Goal: Navigation & Orientation: Understand site structure

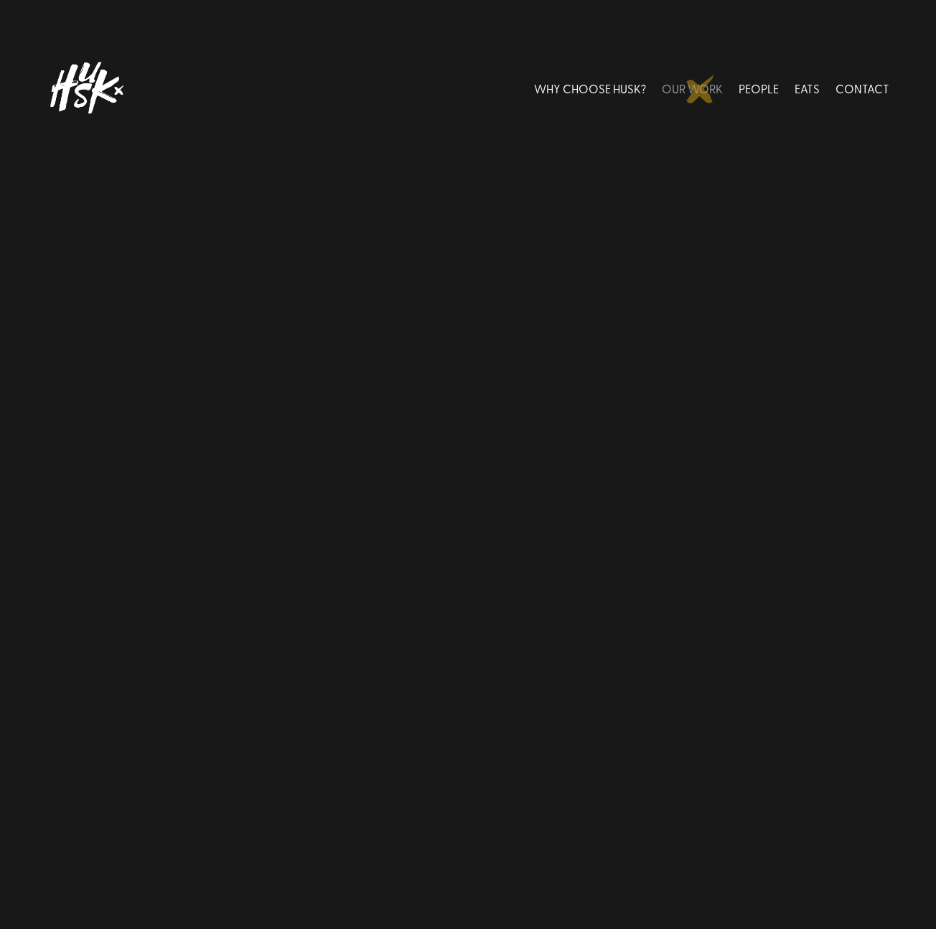
click at [700, 89] on link "OUR WORK" at bounding box center [692, 88] width 61 height 64
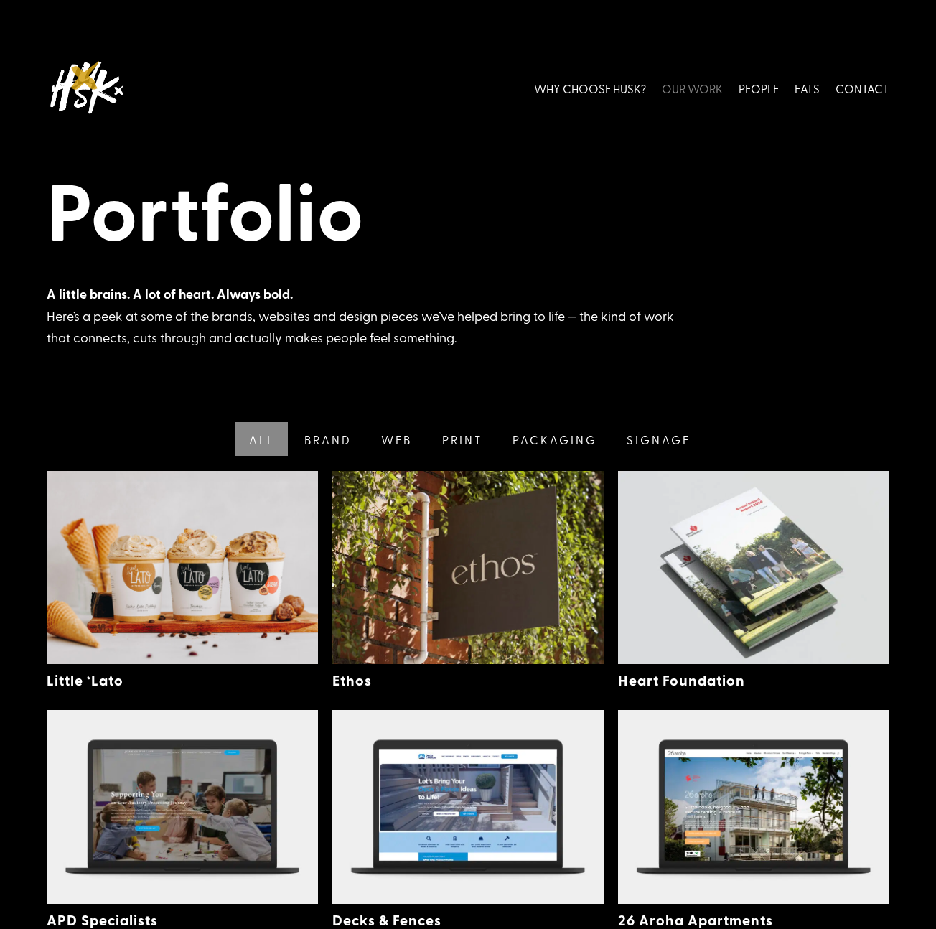
click at [85, 75] on img at bounding box center [86, 88] width 79 height 64
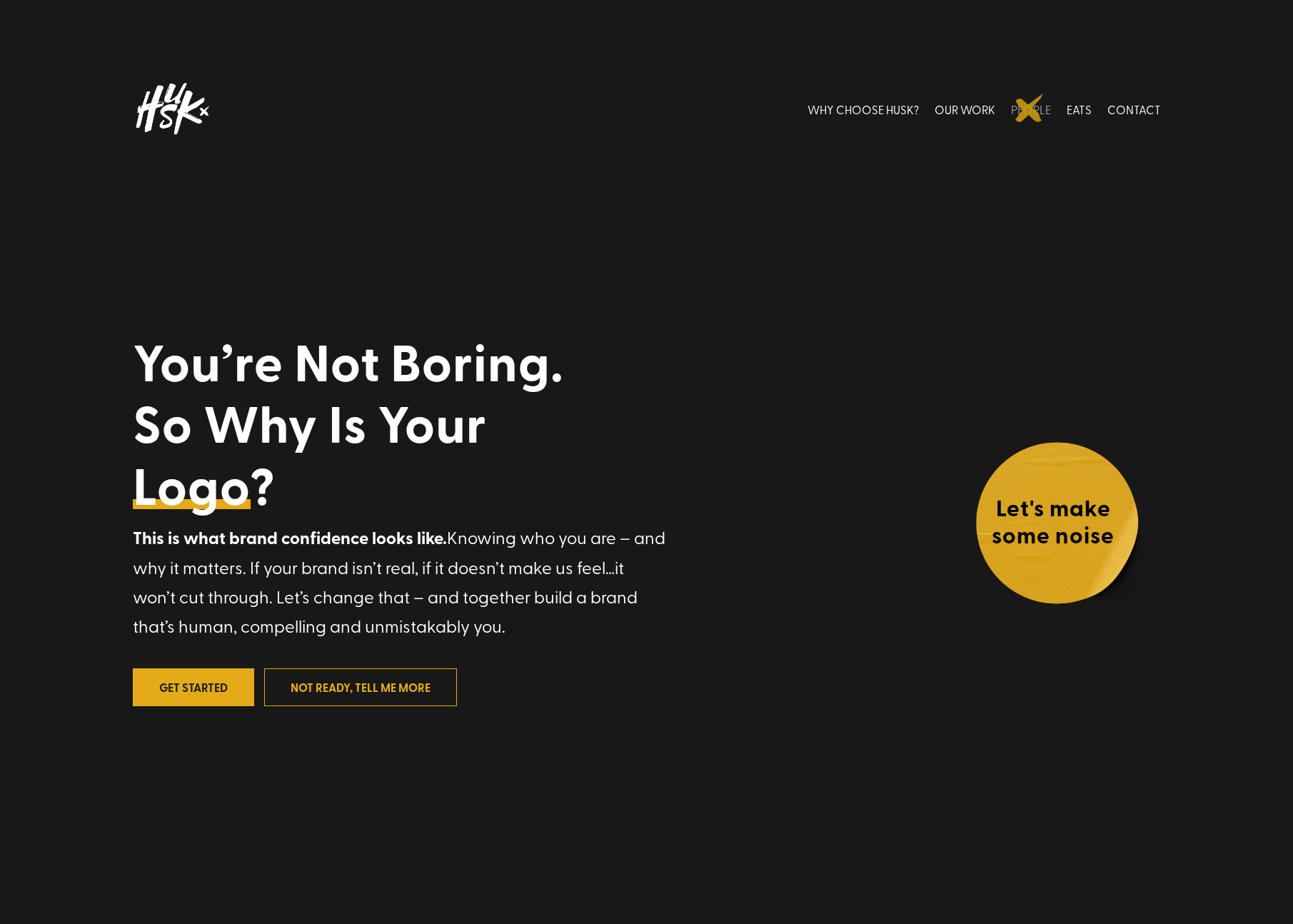
click at [930, 107] on link "PEOPLE" at bounding box center [1030, 109] width 40 height 64
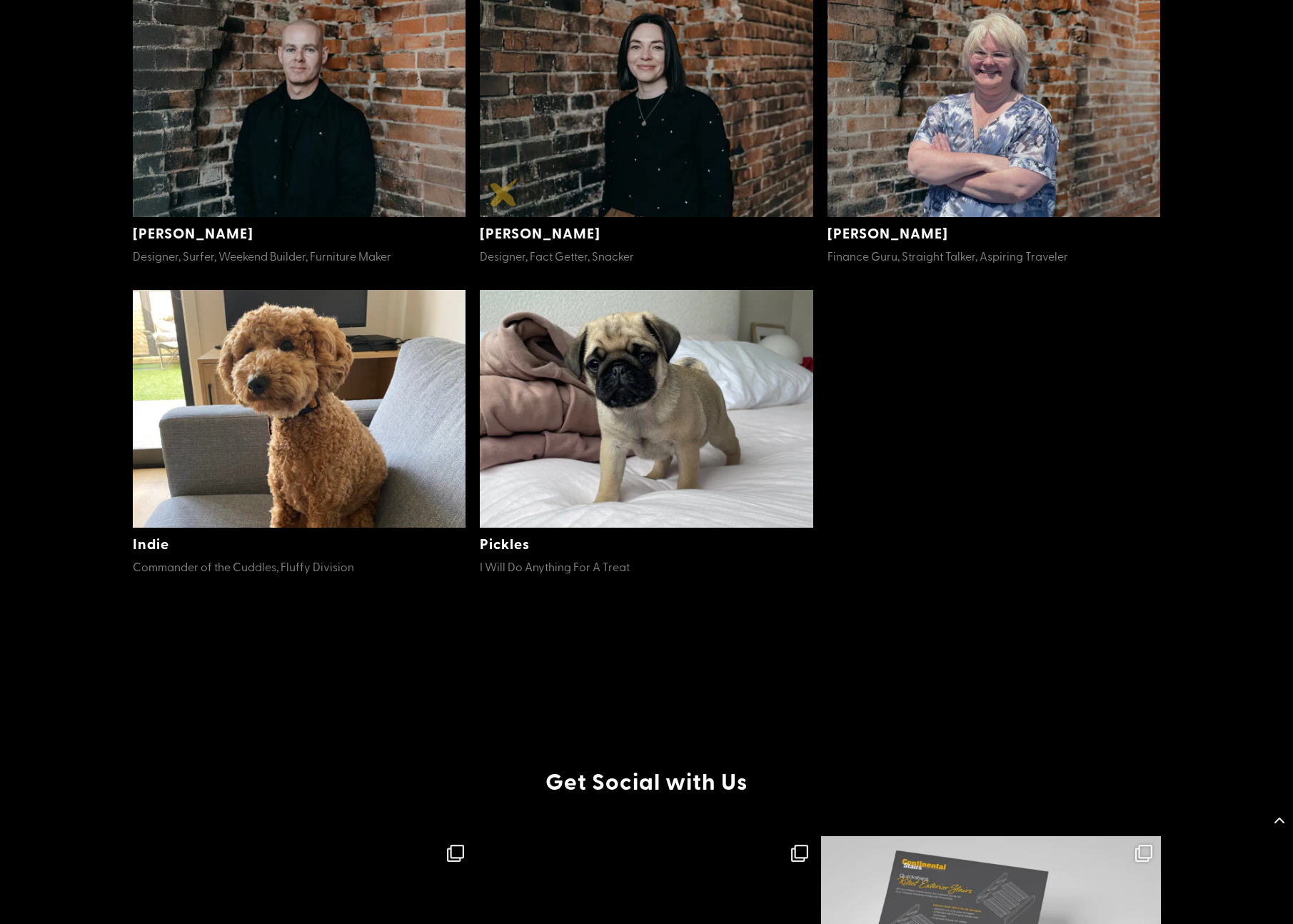
scroll to position [811, 0]
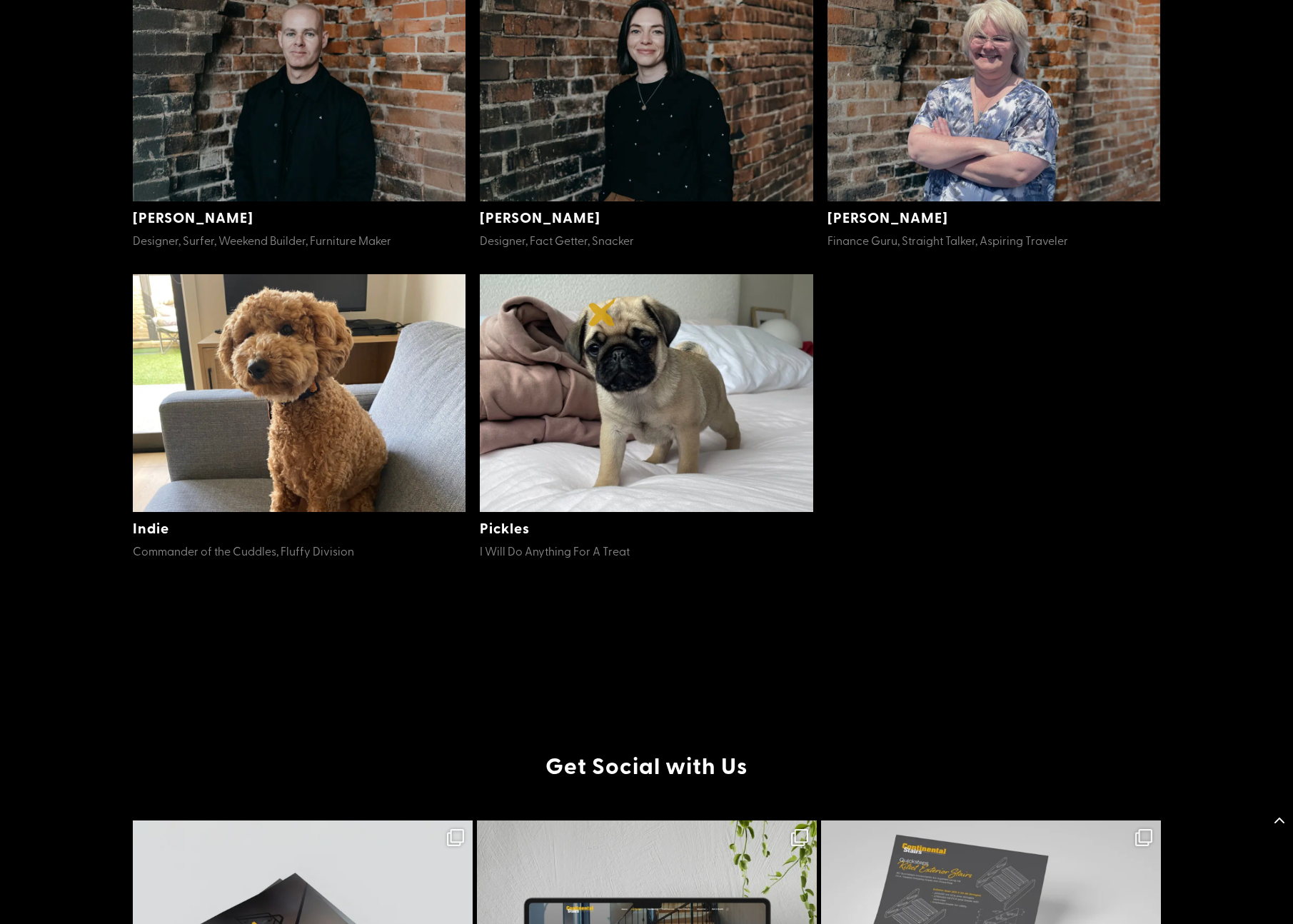
click at [603, 312] on img at bounding box center [646, 393] width 333 height 238
click at [603, 381] on img at bounding box center [646, 393] width 333 height 238
click at [590, 457] on img at bounding box center [646, 393] width 333 height 238
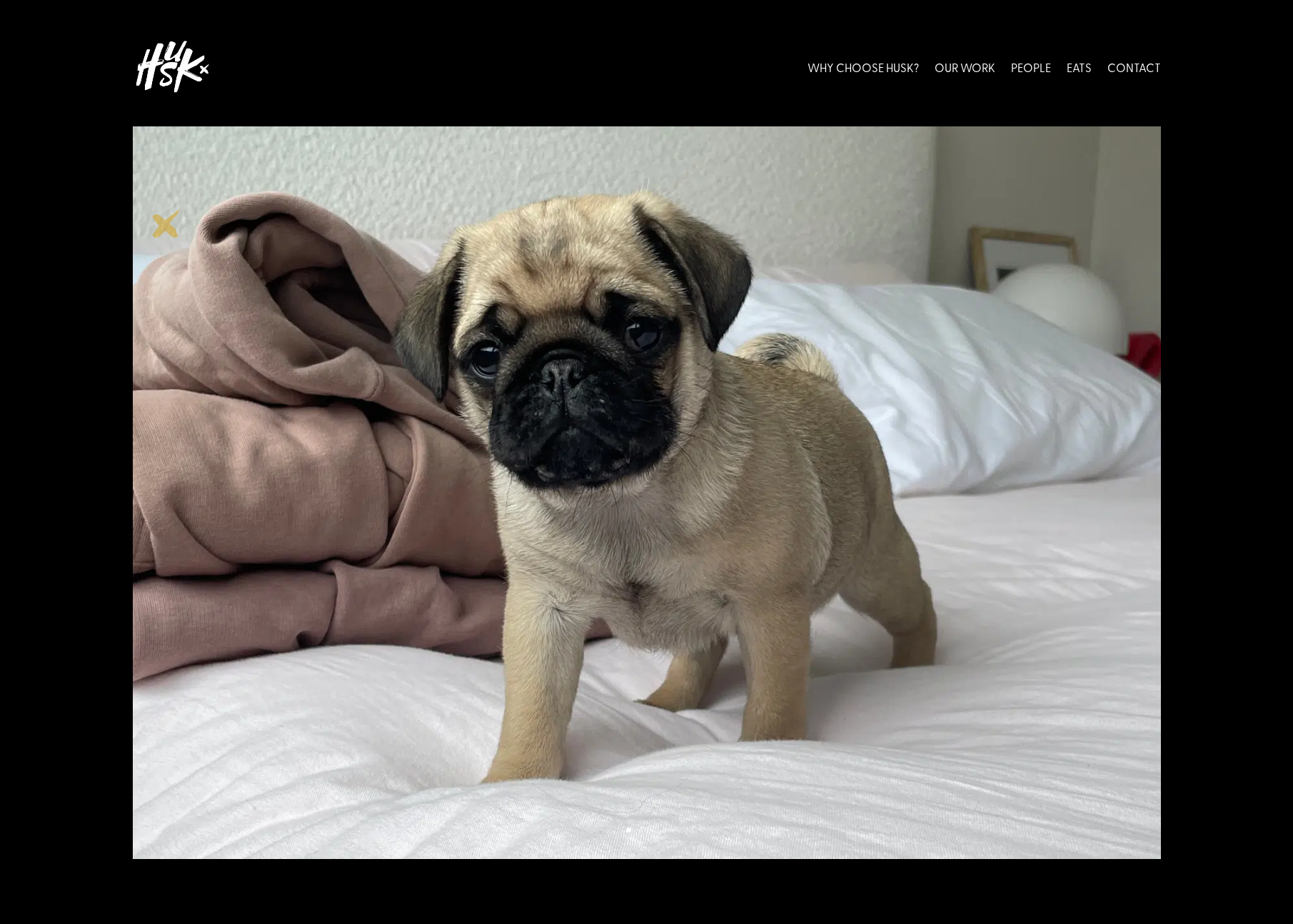
scroll to position [5, 0]
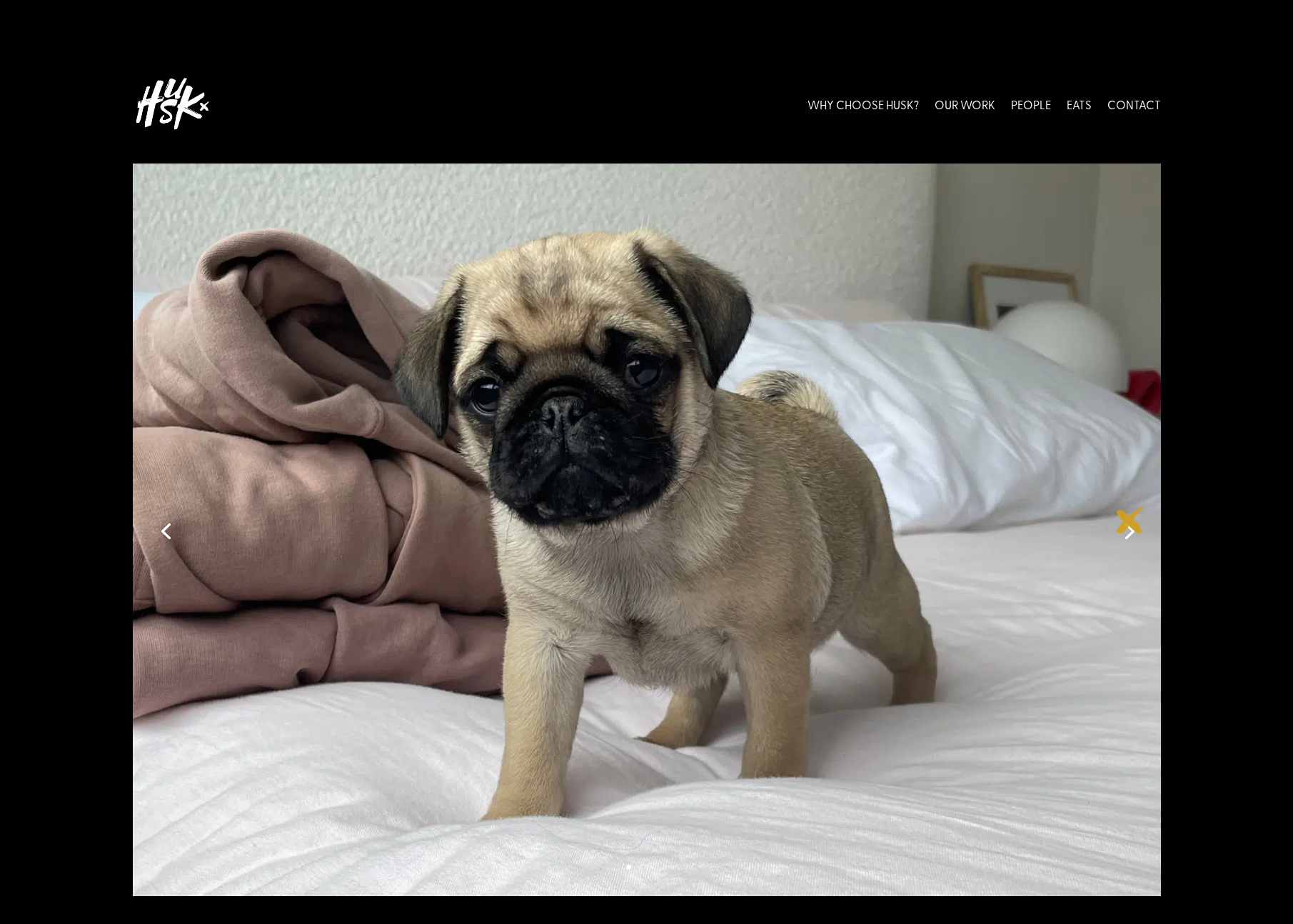
click at [1130, 519] on link "Next" at bounding box center [1128, 529] width 34 height 34
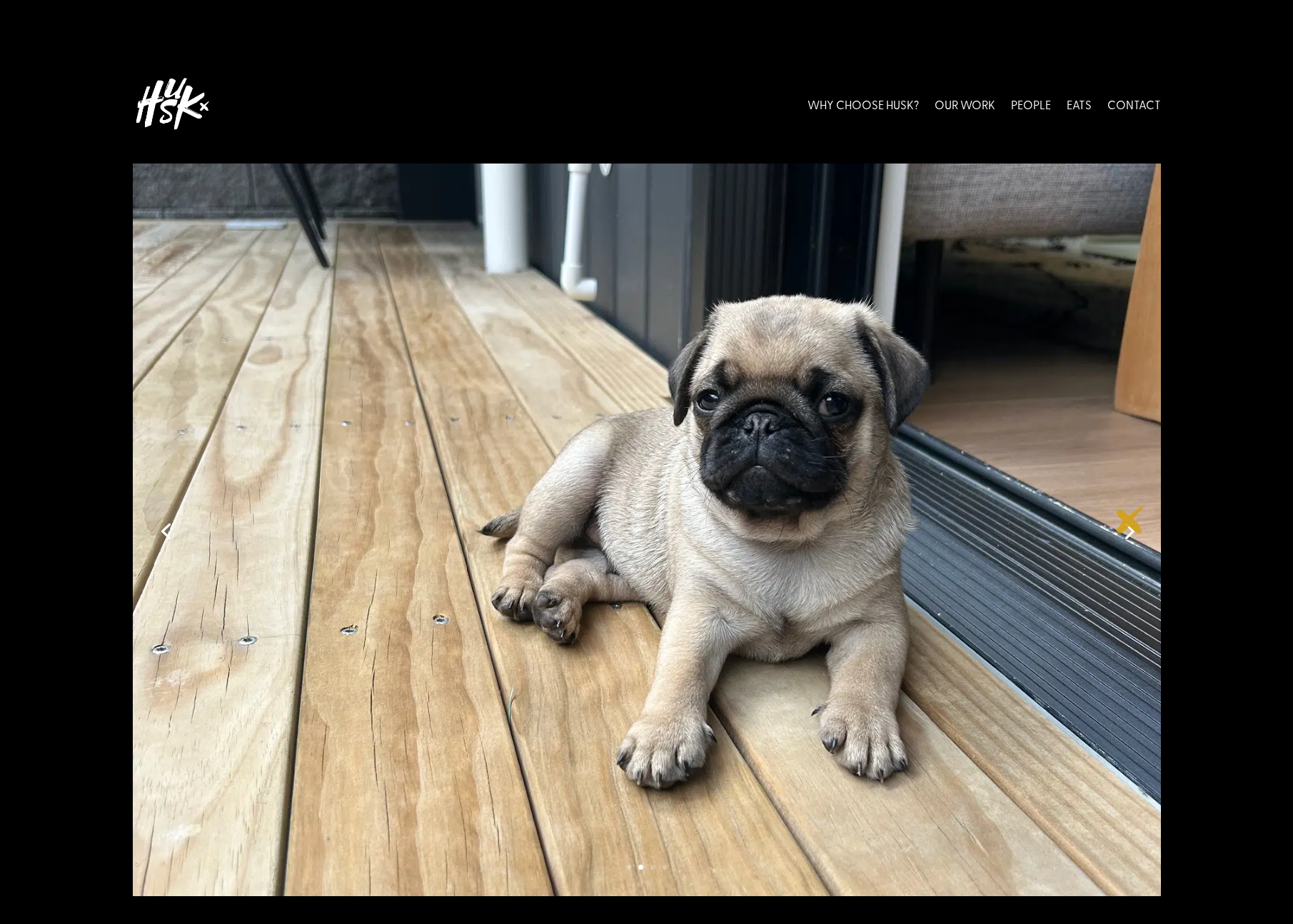
click at [1130, 519] on link "Next" at bounding box center [1128, 529] width 34 height 34
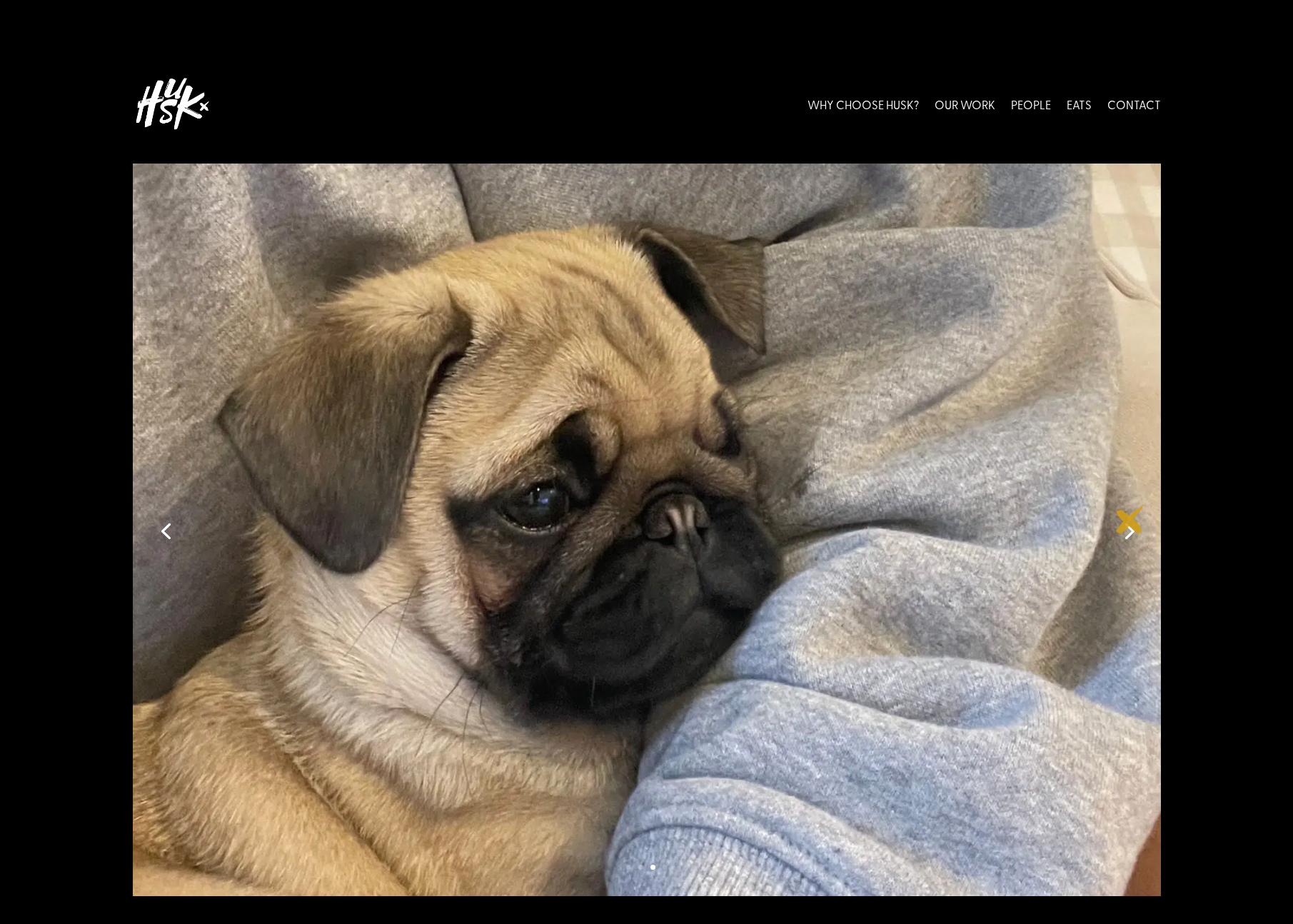
click at [1130, 519] on link "Next" at bounding box center [1128, 529] width 34 height 34
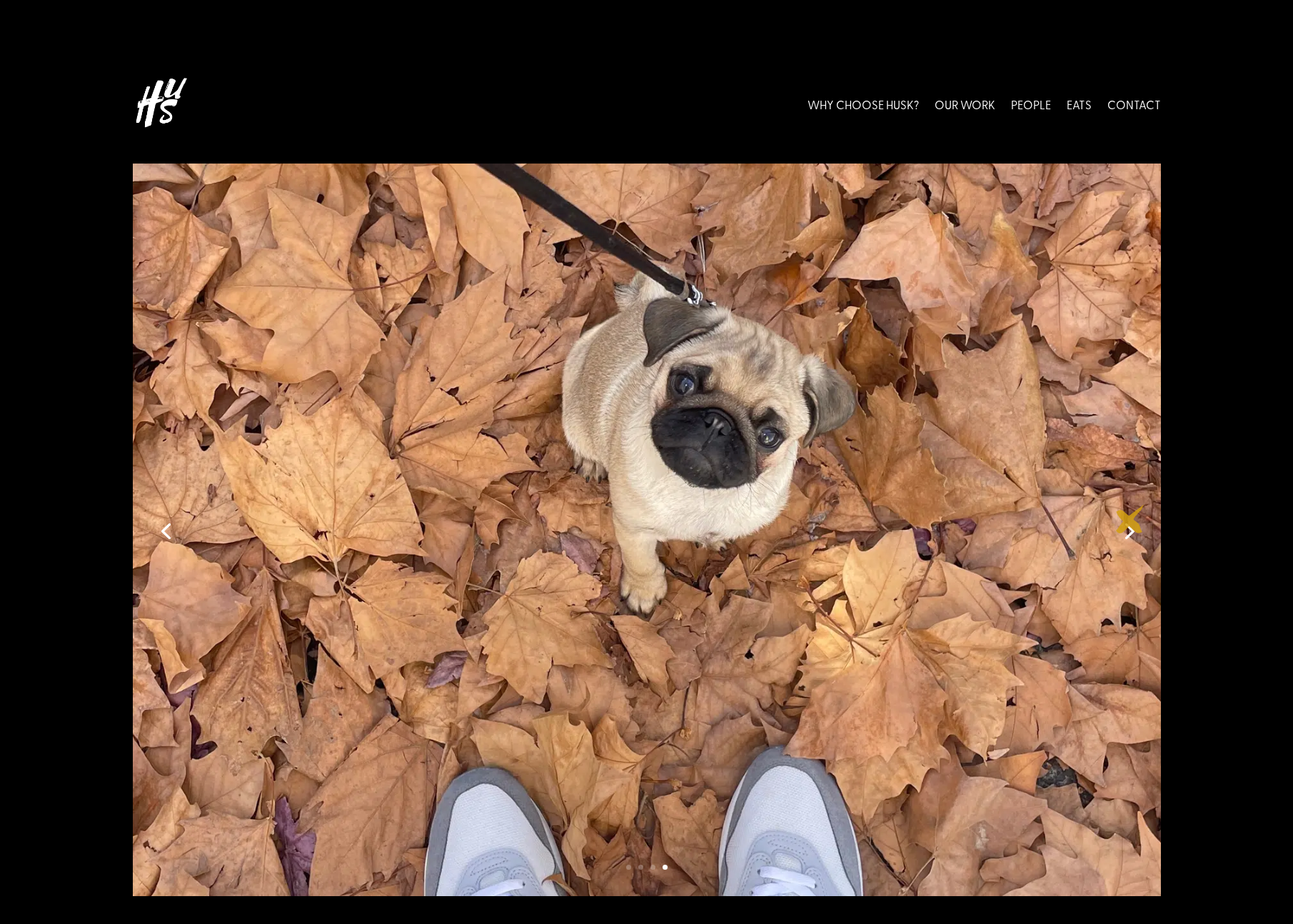
click at [1130, 519] on link "Next" at bounding box center [1128, 529] width 34 height 34
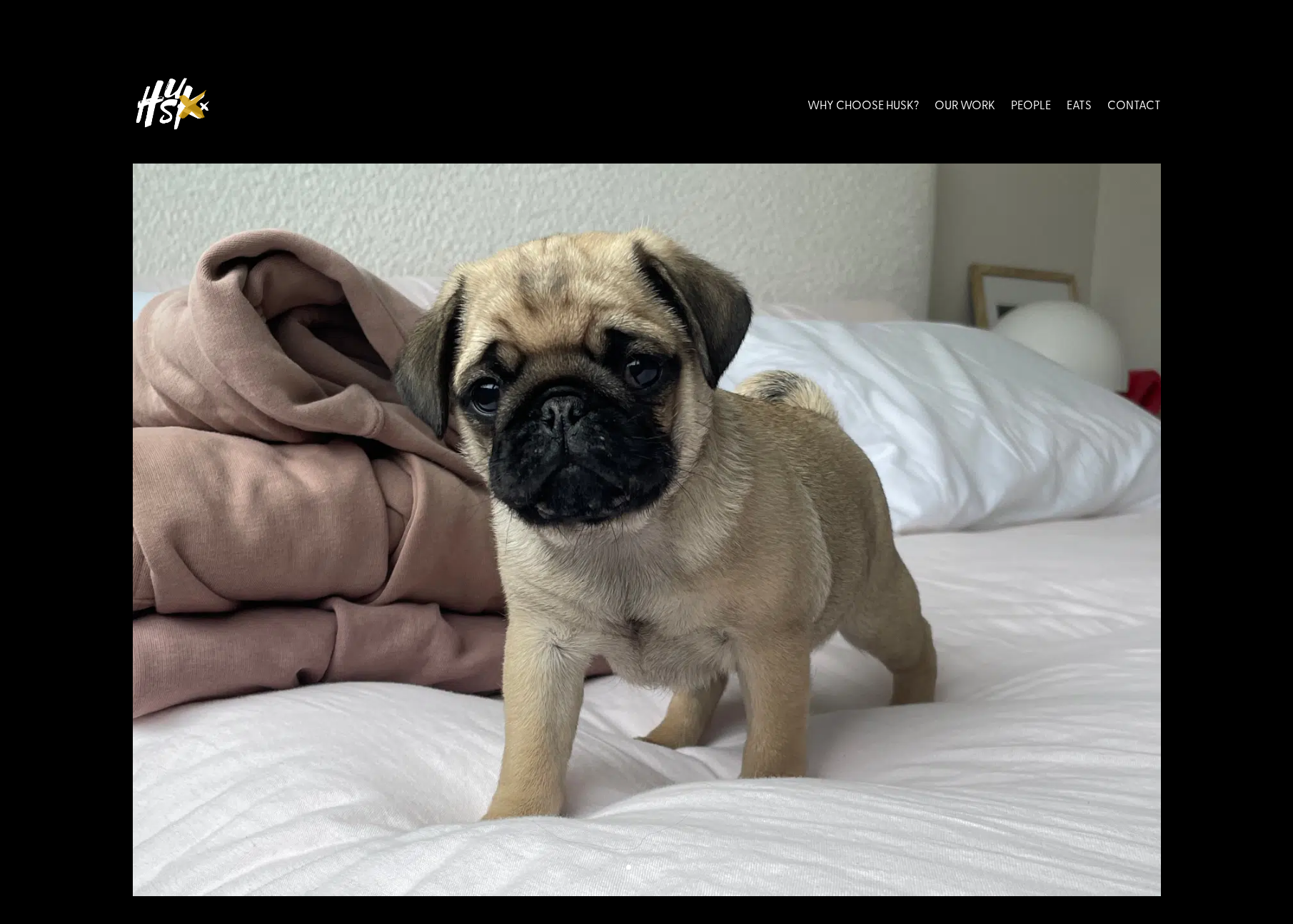
click at [193, 104] on img at bounding box center [171, 103] width 79 height 64
